Goal: Task Accomplishment & Management: Complete application form

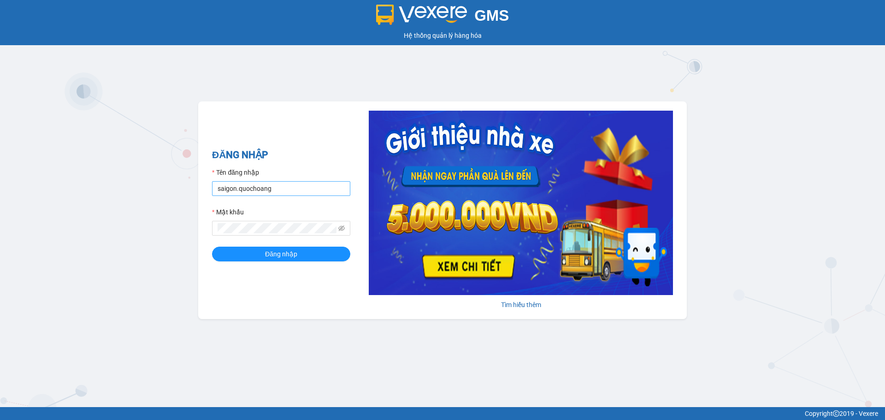
drag, startPoint x: 0, startPoint y: 0, endPoint x: 235, endPoint y: 187, distance: 300.3
click at [235, 187] on input "saigon.quochoang" at bounding box center [281, 188] width 138 height 15
type input "tuananhsg.quochoang"
click at [184, 233] on div "GMS Hệ thống quản lý hàng hóa ĐĂNG NHẬP Tên đăng nhập tuananhsg.quochoang Mật k…" at bounding box center [442, 203] width 885 height 407
click at [223, 252] on button "Đăng nhập" at bounding box center [281, 254] width 138 height 15
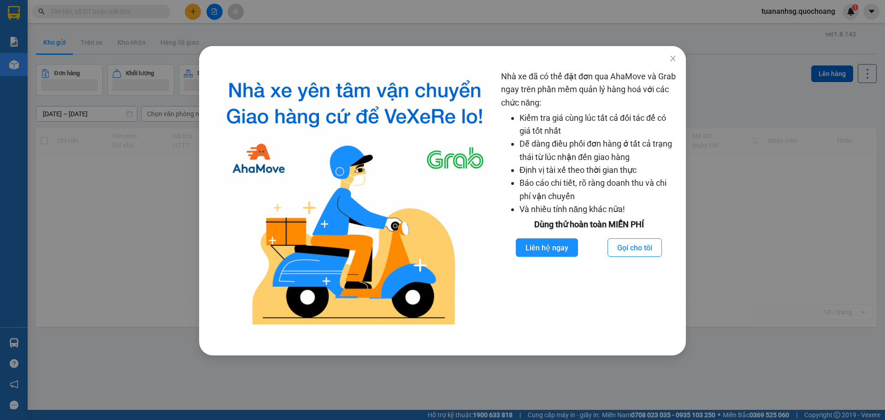
click at [369, 34] on div "Nhà xe đã có thể đặt đơn qua AhaMove và Grab ngay trên phần mềm quản lý hàng ho…" at bounding box center [442, 210] width 885 height 420
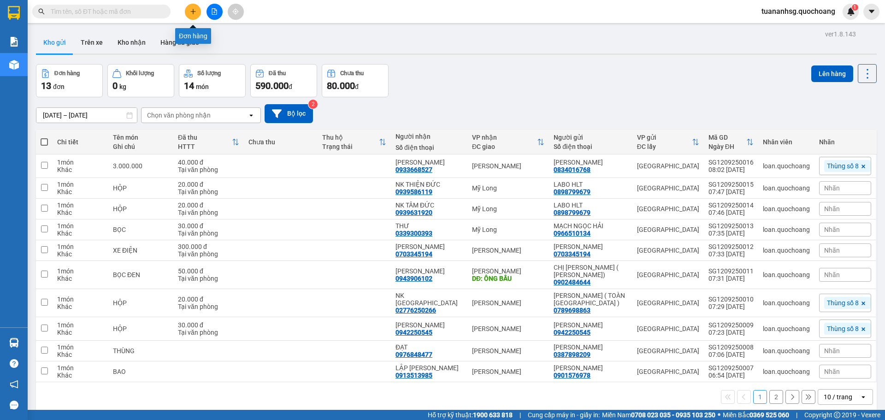
click at [192, 13] on icon "plus" at bounding box center [193, 11] width 6 height 6
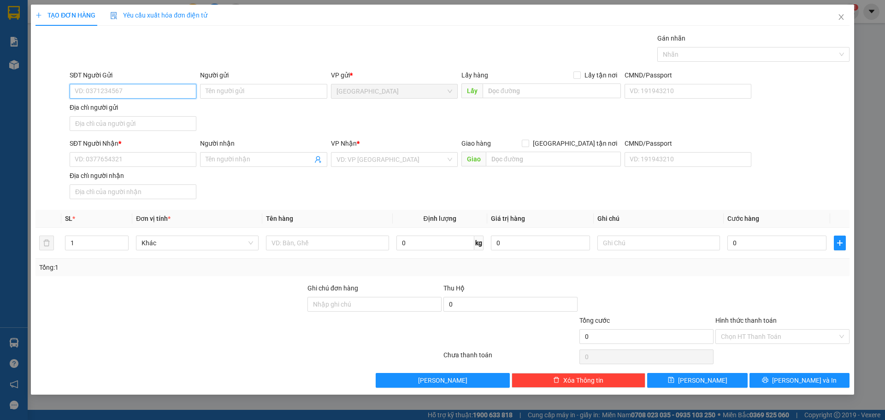
click at [155, 86] on input "SĐT Người Gửi" at bounding box center [133, 91] width 127 height 15
type input "0907208477"
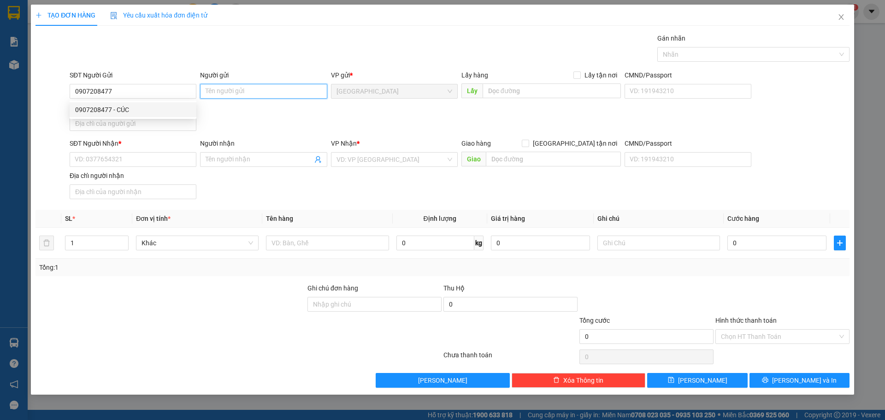
click at [230, 89] on input "Người gửi" at bounding box center [263, 91] width 127 height 15
type input "[PERSON_NAME]"
click at [125, 130] on input "Địa chỉ người gửi" at bounding box center [133, 123] width 127 height 15
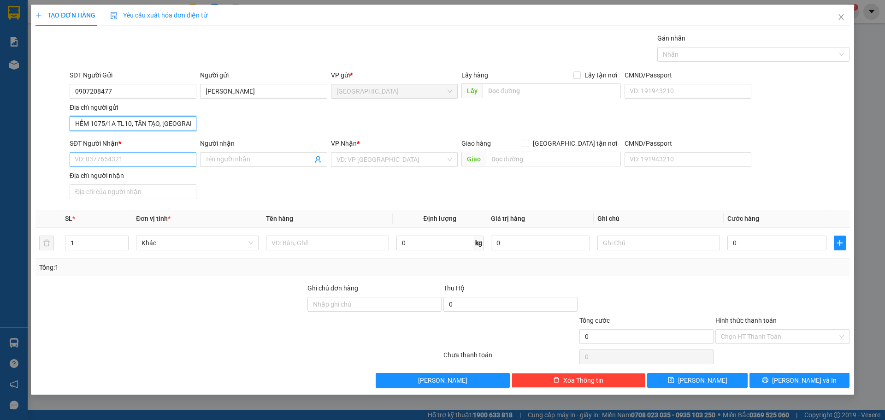
type input "HẺM 1075/1A TL10, TÂN TẠO, [GEOGRAPHIC_DATA]"
click at [136, 158] on input "SĐT Người Nhận *" at bounding box center [133, 159] width 127 height 15
type input "0847334772"
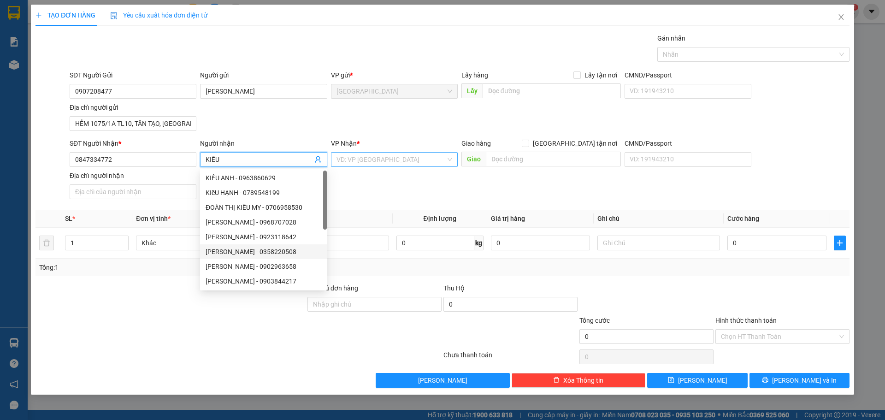
type input "KIỀU"
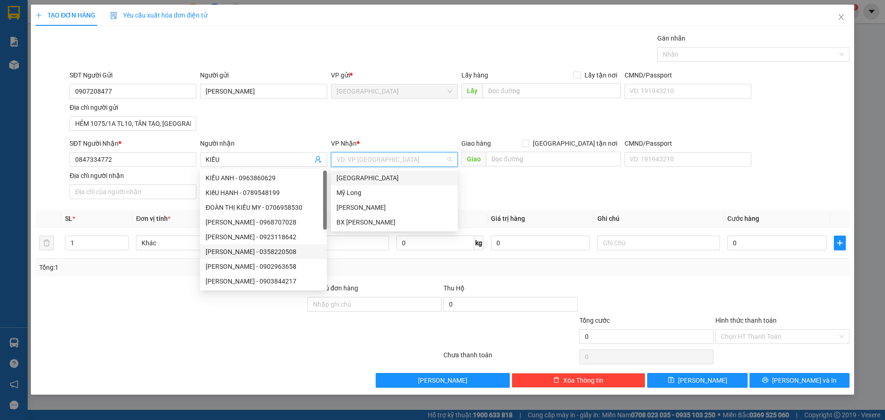
click at [369, 162] on input "search" at bounding box center [391, 160] width 109 height 14
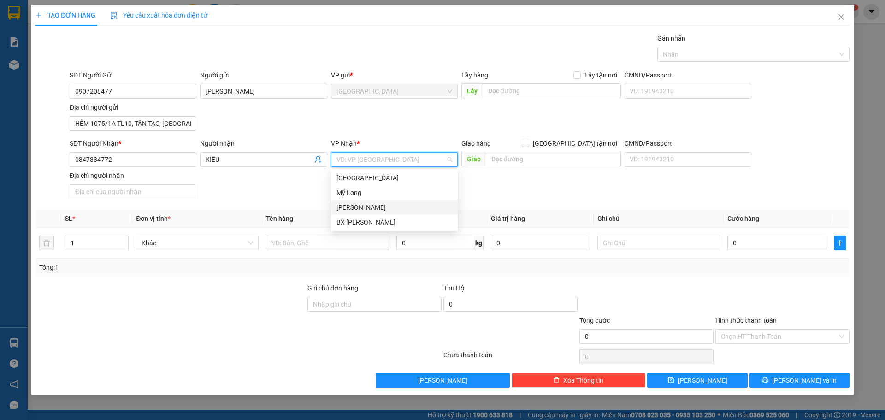
click at [361, 205] on div "[PERSON_NAME]" at bounding box center [395, 207] width 116 height 10
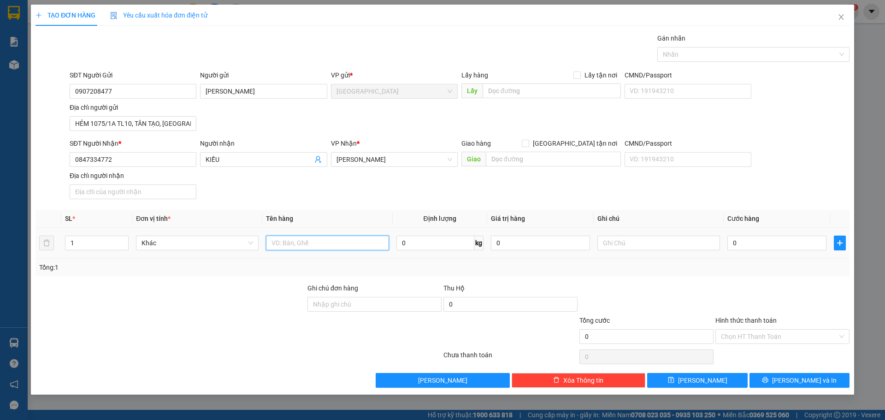
click at [314, 243] on input "text" at bounding box center [327, 243] width 123 height 15
type input "BỌC"
click at [760, 247] on input "0" at bounding box center [777, 243] width 99 height 15
type input "2"
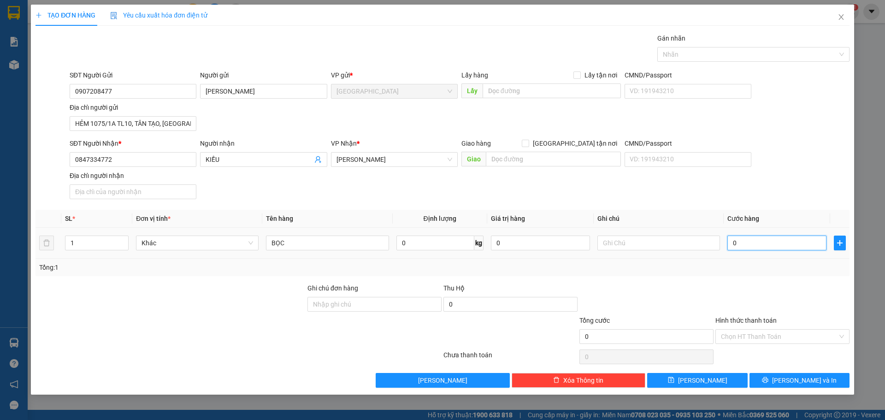
type input "2"
type input "20"
type input "20.000"
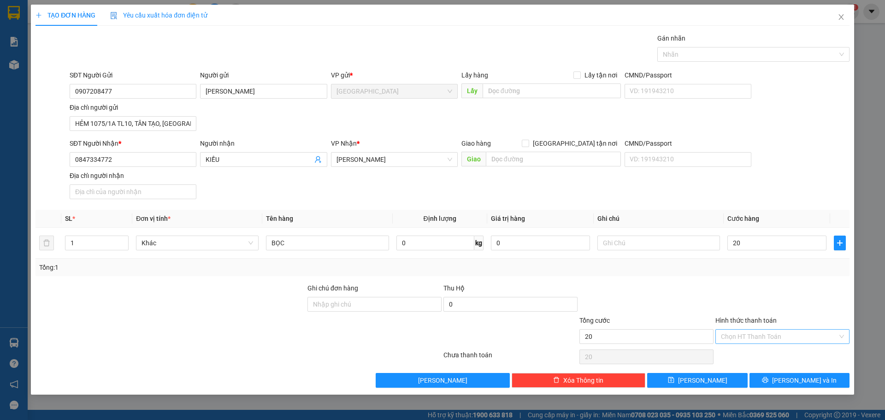
type input "20.000"
click at [755, 333] on input "Hình thức thanh toán" at bounding box center [779, 337] width 117 height 14
click at [750, 352] on div "Tại văn phòng" at bounding box center [782, 355] width 123 height 10
type input "0"
click at [777, 381] on button "[PERSON_NAME] và In" at bounding box center [800, 380] width 100 height 15
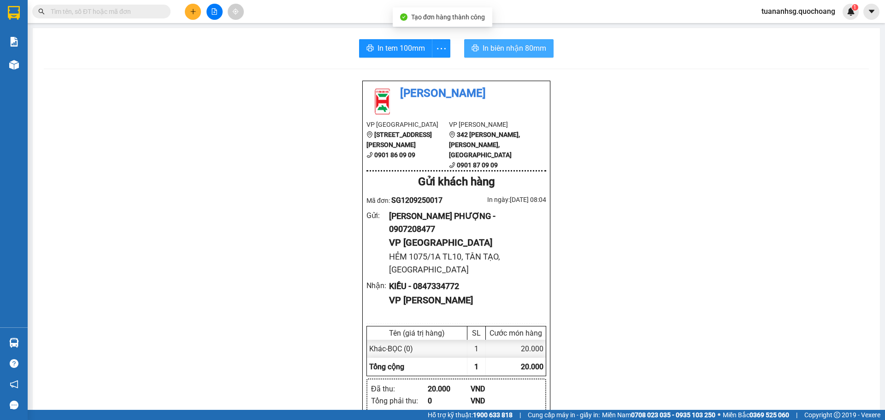
click at [493, 46] on span "In biên nhận 80mm" at bounding box center [515, 48] width 64 height 12
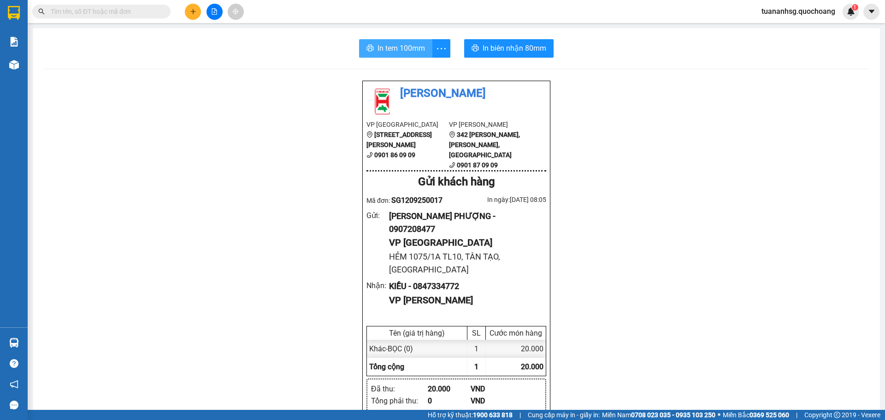
click at [406, 49] on span "In tem 100mm" at bounding box center [401, 48] width 47 height 12
click at [188, 10] on button at bounding box center [193, 12] width 16 height 16
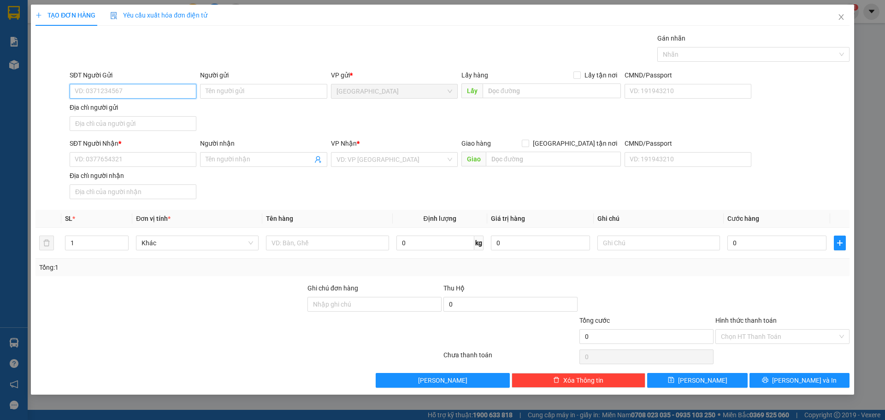
click at [144, 88] on input "SĐT Người Gửi" at bounding box center [133, 91] width 127 height 15
type input "0346062125"
click at [212, 91] on input "Người gửi" at bounding box center [263, 91] width 127 height 15
type input "[PERSON_NAME]"
click at [100, 121] on input "Địa chỉ người gửi" at bounding box center [133, 123] width 127 height 15
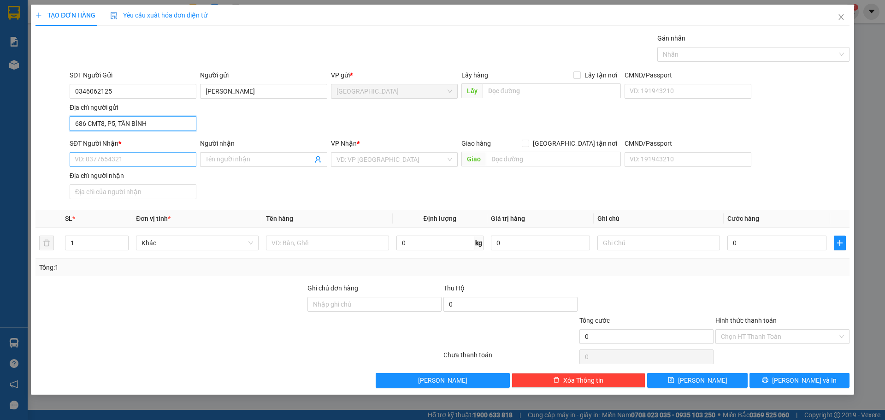
type input "686 CMT8, P5, TÂN BÌNH"
click at [109, 166] on input "SĐT Người Nhận *" at bounding box center [133, 159] width 127 height 15
type input "0902599207"
click at [222, 156] on input "Người nhận" at bounding box center [259, 159] width 107 height 10
type input "BẢY ĐÈO"
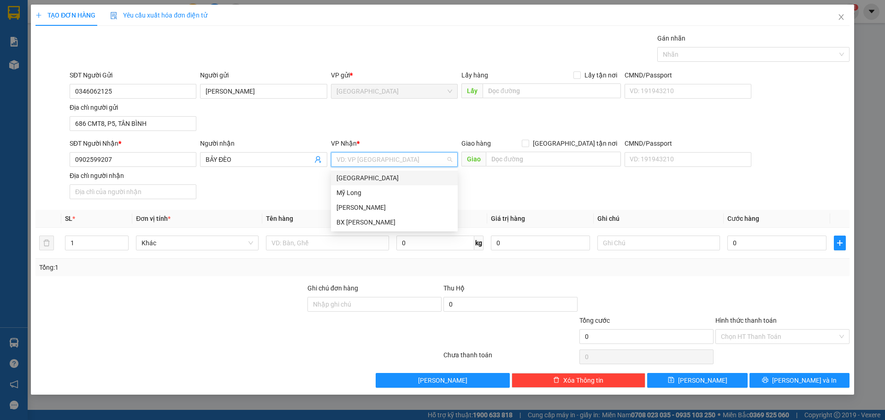
click at [379, 160] on input "search" at bounding box center [391, 160] width 109 height 14
click at [354, 209] on div "[PERSON_NAME]" at bounding box center [395, 207] width 116 height 10
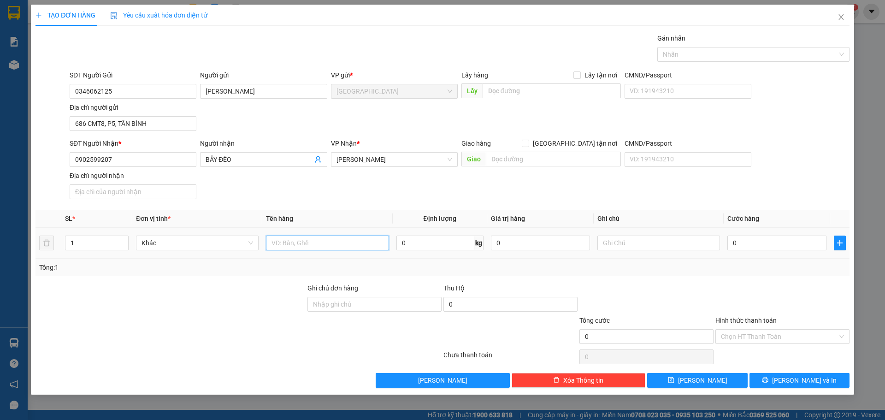
click at [313, 237] on input "text" at bounding box center [327, 243] width 123 height 15
type input "CỤC"
click at [511, 166] on input "text" at bounding box center [553, 159] width 135 height 15
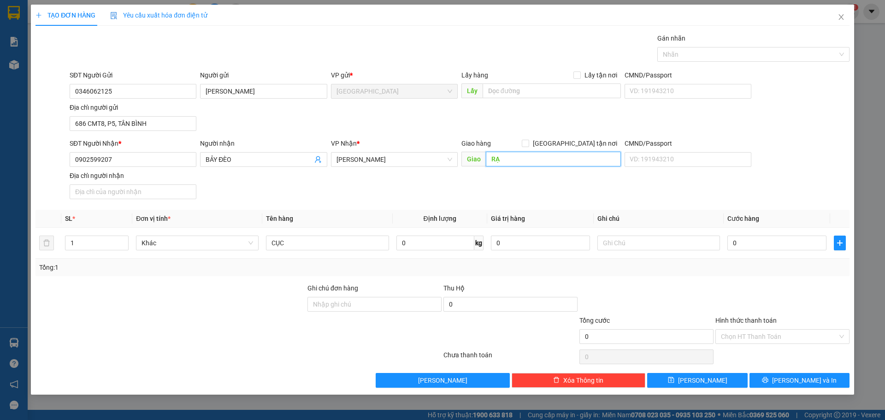
type input "R"
type input "GIỌT ĐẮNG"
click at [769, 240] on input "0" at bounding box center [777, 243] width 99 height 15
type input "4"
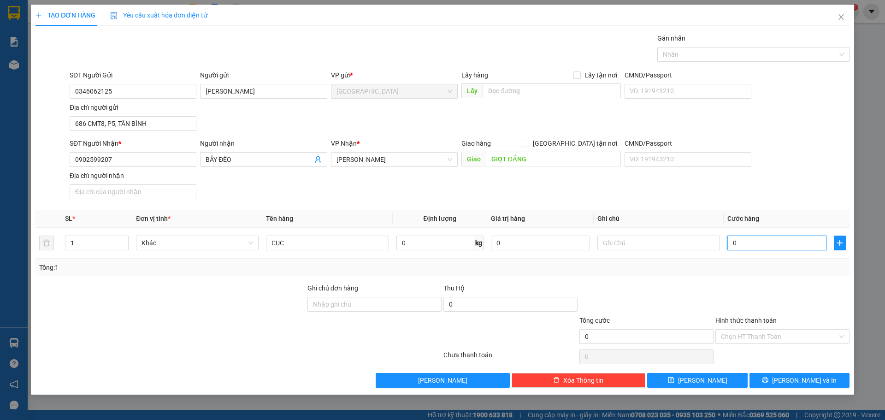
type input "4"
type input "40"
type input "40.000"
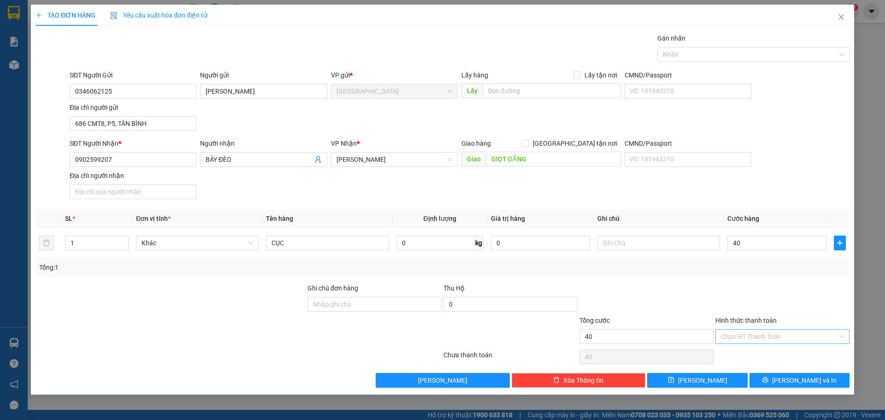
type input "40.000"
click at [760, 332] on input "Hình thức thanh toán" at bounding box center [779, 337] width 117 height 14
click at [757, 356] on div "Tại văn phòng" at bounding box center [782, 355] width 123 height 10
type input "0"
click at [794, 384] on span "[PERSON_NAME] và In" at bounding box center [804, 380] width 65 height 10
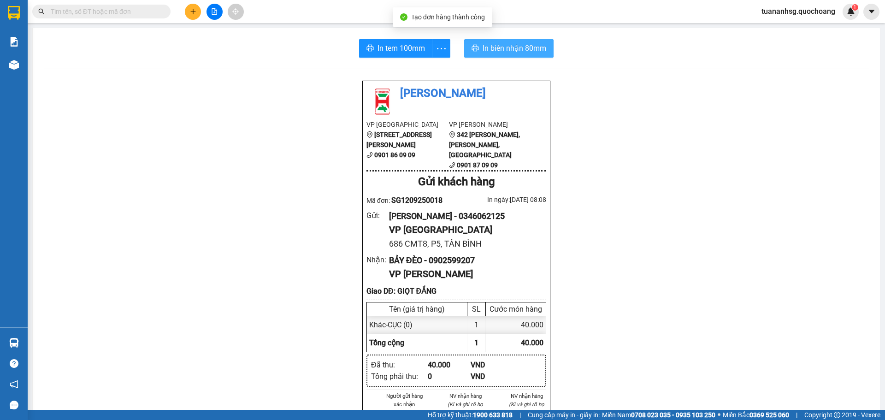
click at [498, 54] on span "In biên nhận 80mm" at bounding box center [515, 48] width 64 height 12
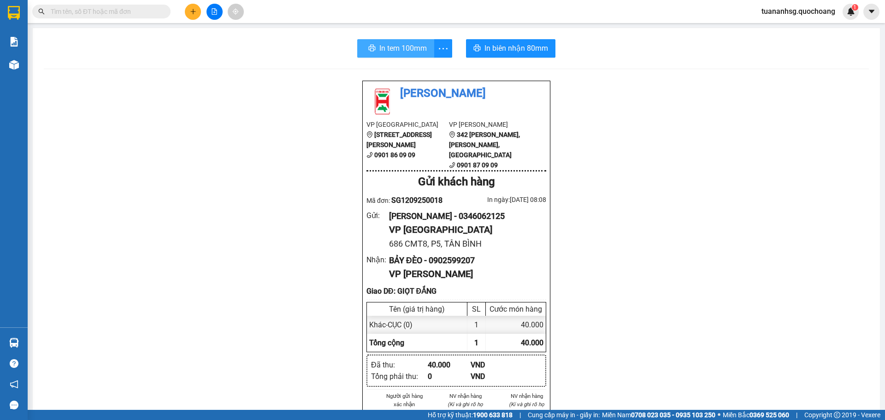
click at [391, 53] on span "In tem 100mm" at bounding box center [403, 48] width 47 height 12
click at [388, 47] on span "In tem 100mm" at bounding box center [401, 48] width 47 height 12
click at [187, 15] on button at bounding box center [193, 12] width 16 height 16
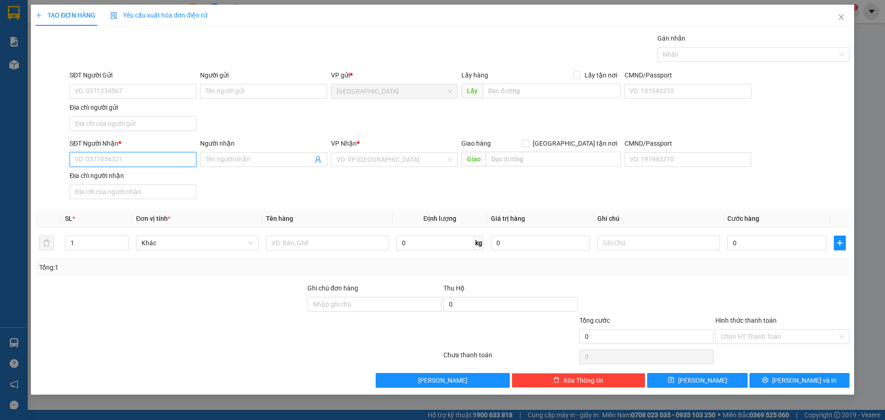
click at [114, 153] on input "SĐT Người Nhận *" at bounding box center [133, 159] width 127 height 15
click at [109, 176] on div "0903475279 - TRANG" at bounding box center [133, 178] width 116 height 10
type input "0903475279"
type input "TRANG"
type input "0903475279"
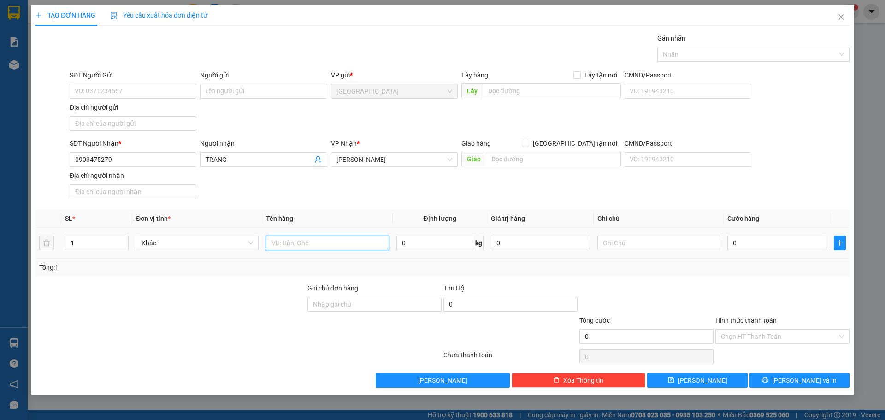
click at [317, 243] on input "text" at bounding box center [327, 243] width 123 height 15
type input "CỤC"
click at [769, 378] on icon "printer" at bounding box center [765, 380] width 6 height 6
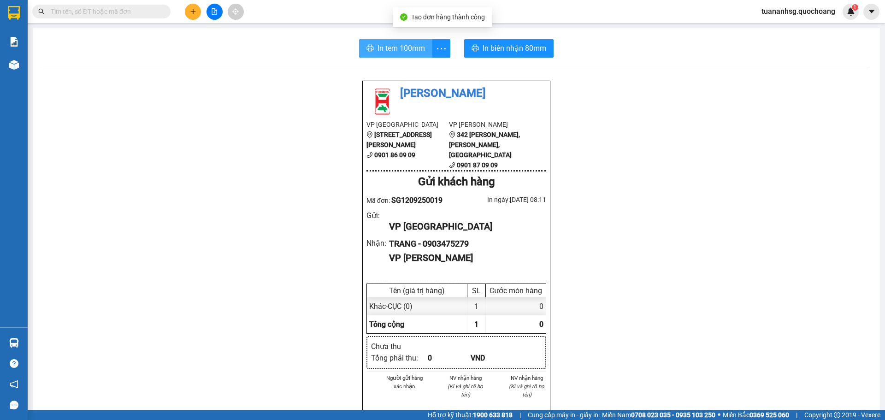
click at [408, 50] on span "In tem 100mm" at bounding box center [401, 48] width 47 height 12
